Goal: Entertainment & Leisure: Consume media (video, audio)

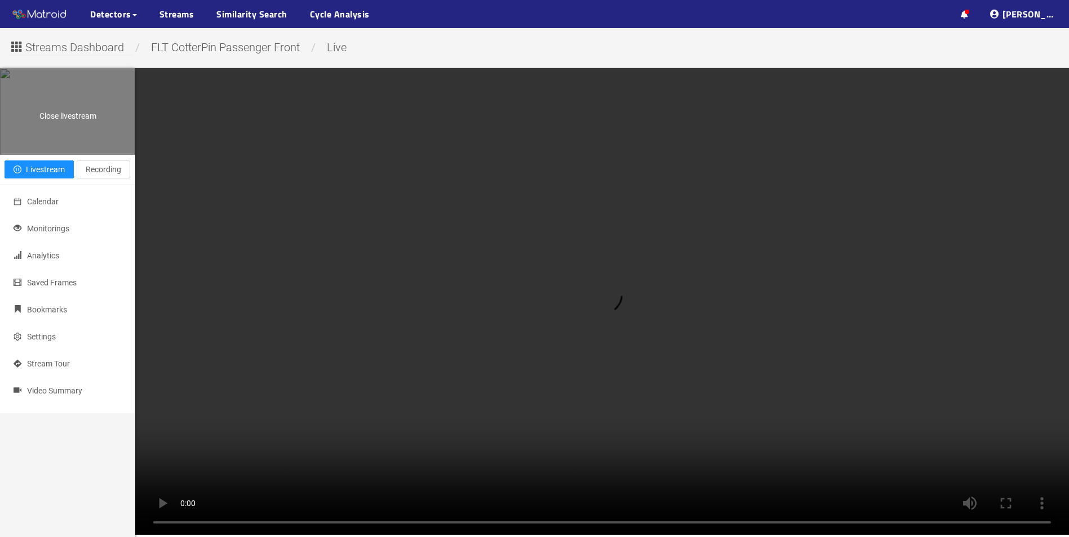
click at [76, 154] on div "Close livestream" at bounding box center [68, 111] width 134 height 84
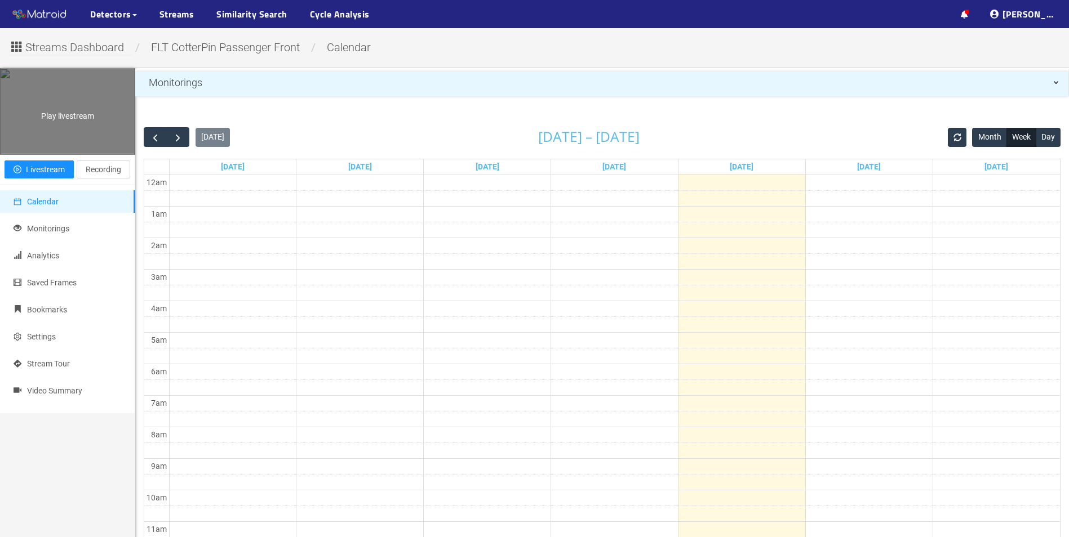
click at [76, 141] on div "Play livestream" at bounding box center [68, 111] width 134 height 84
